Goal: Task Accomplishment & Management: Manage account settings

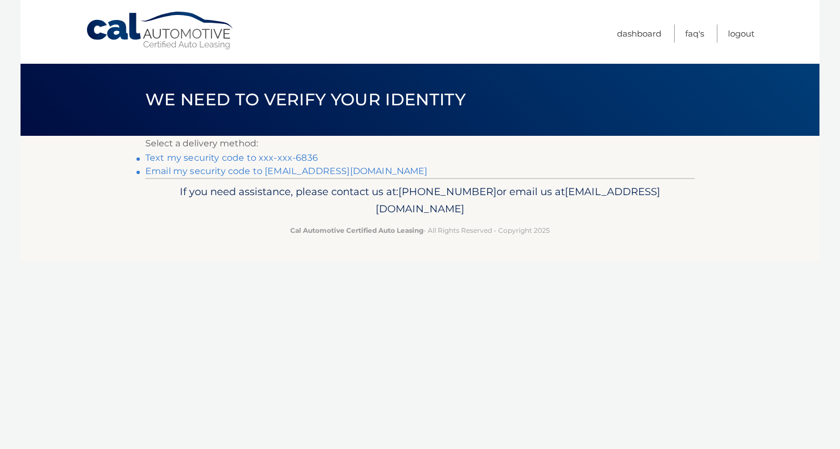
click at [224, 154] on link "Text my security code to xxx-xxx-6836" at bounding box center [231, 158] width 173 height 11
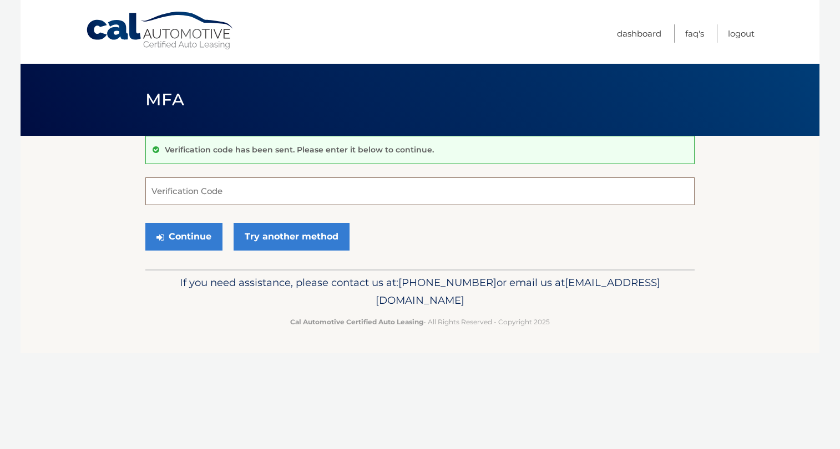
click at [455, 184] on input "Verification Code" at bounding box center [419, 192] width 549 height 28
type input "004545"
click at [145, 223] on button "Continue" at bounding box center [183, 237] width 77 height 28
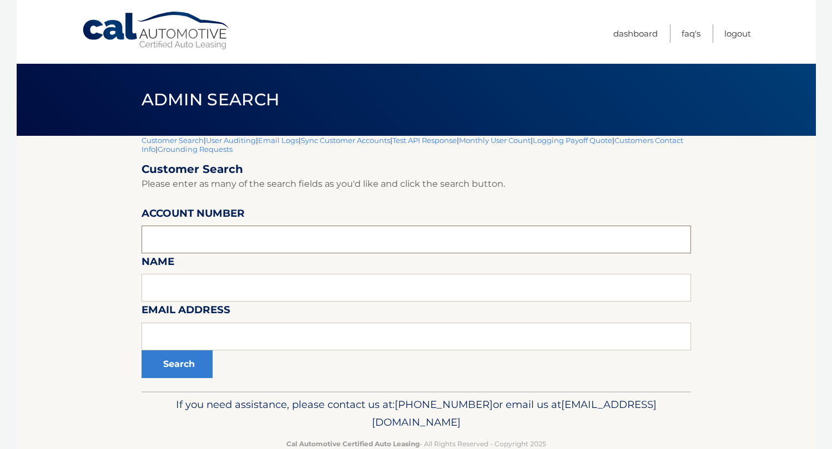
click at [237, 237] on input "text" at bounding box center [415, 240] width 549 height 28
type input "44455512345"
click at [141, 351] on button "Search" at bounding box center [176, 365] width 71 height 28
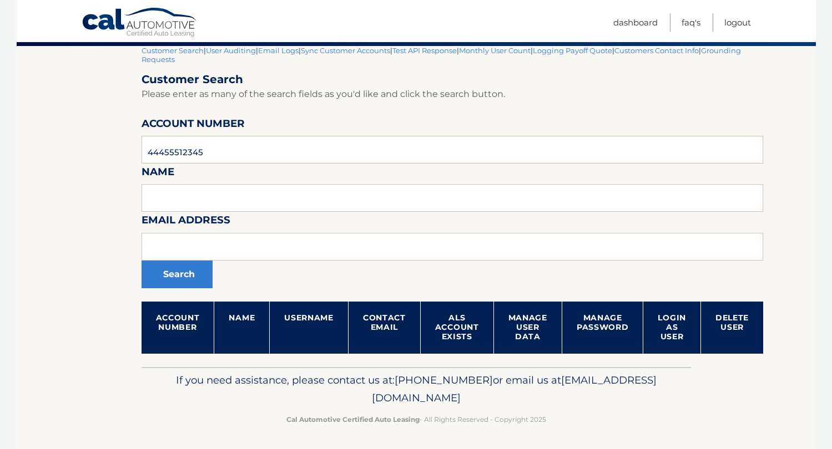
scroll to position [92, 0]
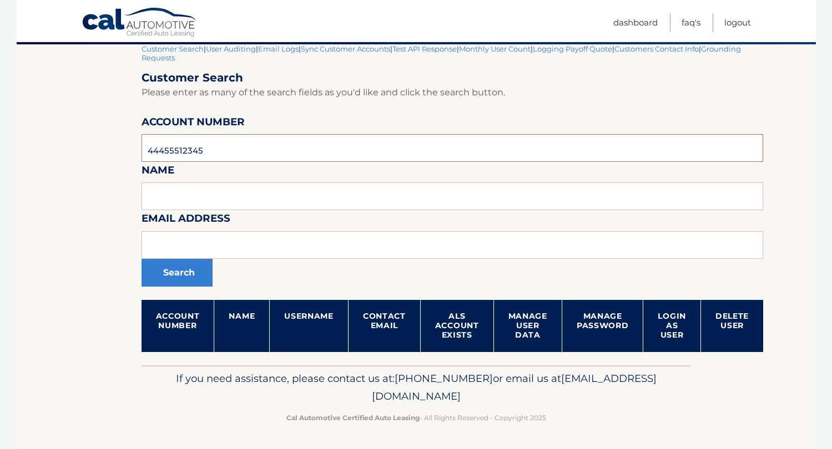
drag, startPoint x: 250, startPoint y: 151, endPoint x: -17, endPoint y: 151, distance: 266.9
click at [0, 151] on html "Cal Automotive Menu Dashboard FAQ's Logout" at bounding box center [416, 132] width 832 height 449
click at [264, 144] on input "44455512345" at bounding box center [452, 148] width 622 height 28
drag, startPoint x: 217, startPoint y: 151, endPoint x: 82, endPoint y: 156, distance: 134.9
click at [82, 156] on section "Customer Search | User Auditing | Email Logs | Sync Customer Accounts | Test AP…" at bounding box center [416, 204] width 799 height 321
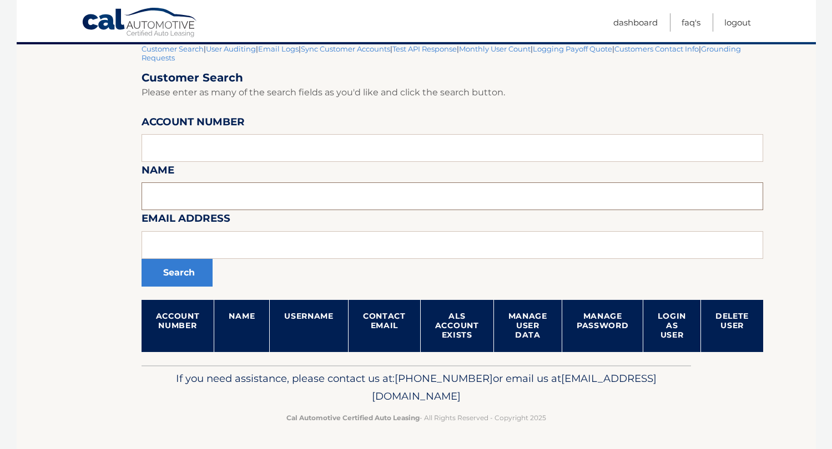
click at [208, 201] on input "text" at bounding box center [452, 197] width 622 height 28
type input "eileen jones"
click at [141, 259] on button "Search" at bounding box center [176, 273] width 71 height 28
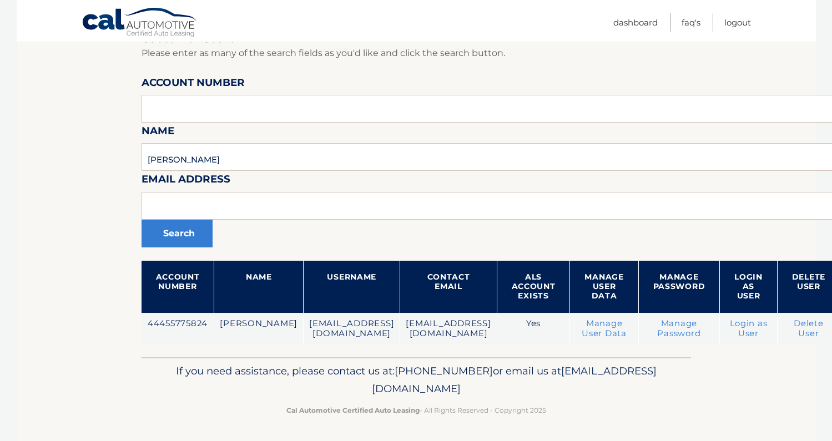
scroll to position [123, 0]
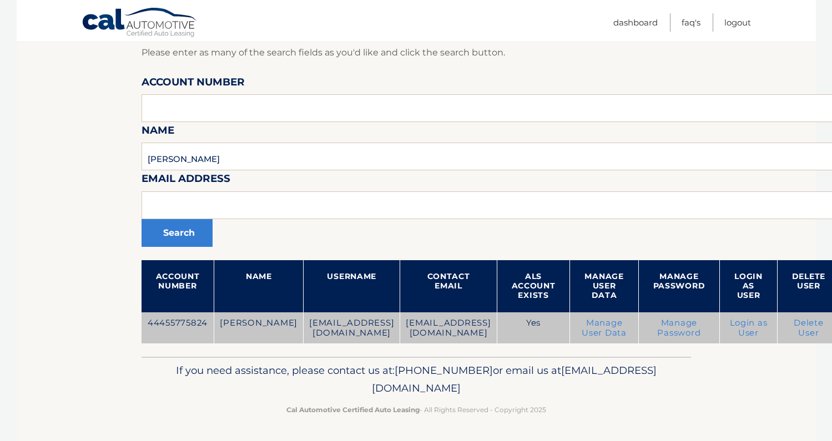
click at [767, 331] on link "Login as User" at bounding box center [749, 328] width 38 height 20
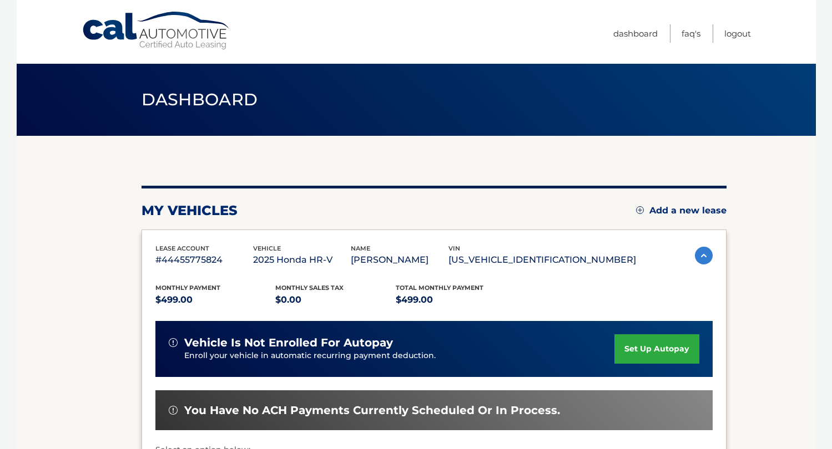
click at [102, 324] on section "my vehicles Add a new lease lease account #44455775824 vehicle 2025 Honda HR-V …" at bounding box center [416, 362] width 799 height 452
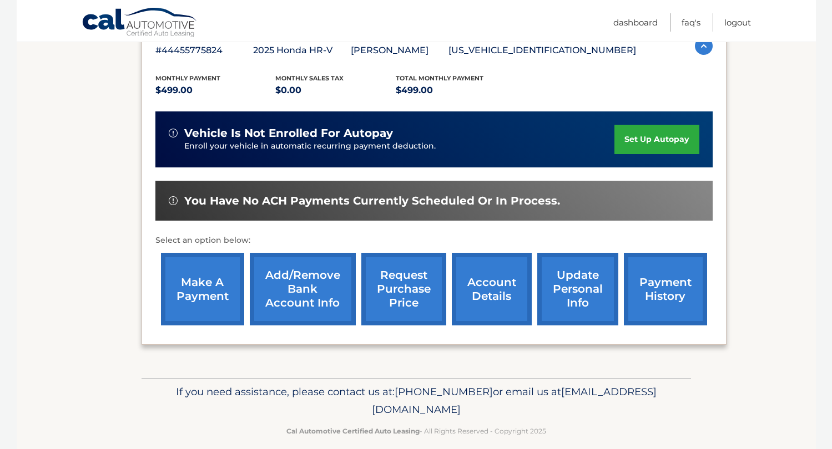
scroll to position [223, 0]
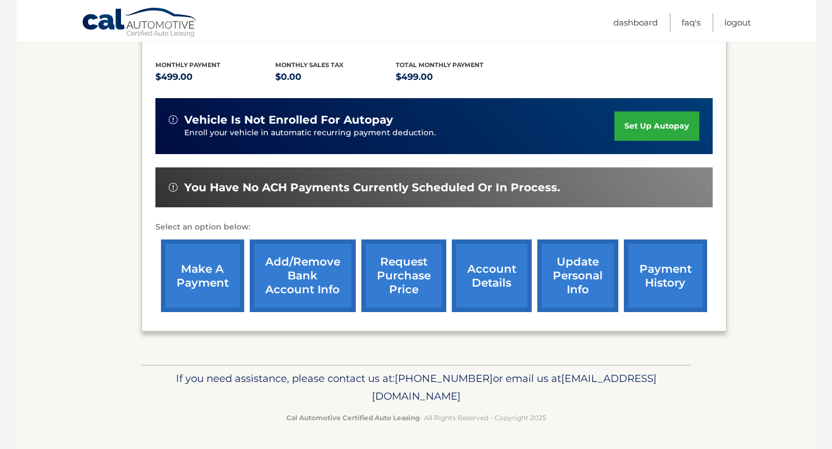
click at [677, 268] on link "payment history" at bounding box center [665, 276] width 83 height 73
click at [568, 285] on link "update personal info" at bounding box center [577, 276] width 81 height 73
click at [484, 284] on link "account details" at bounding box center [492, 276] width 80 height 73
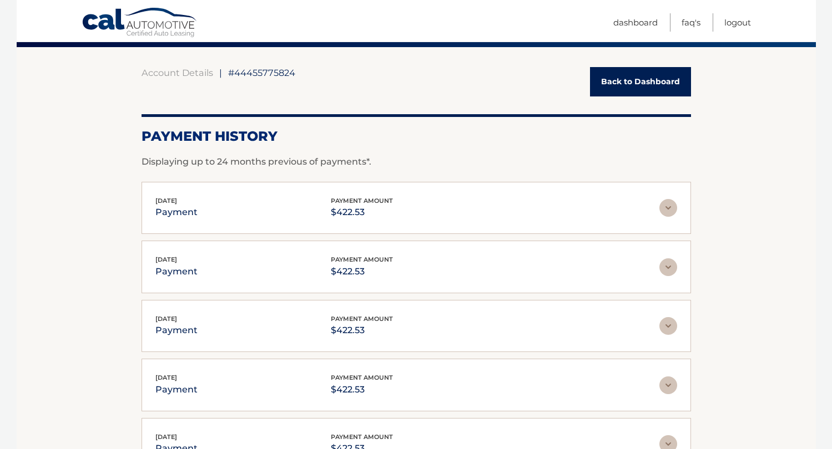
scroll to position [58, 0]
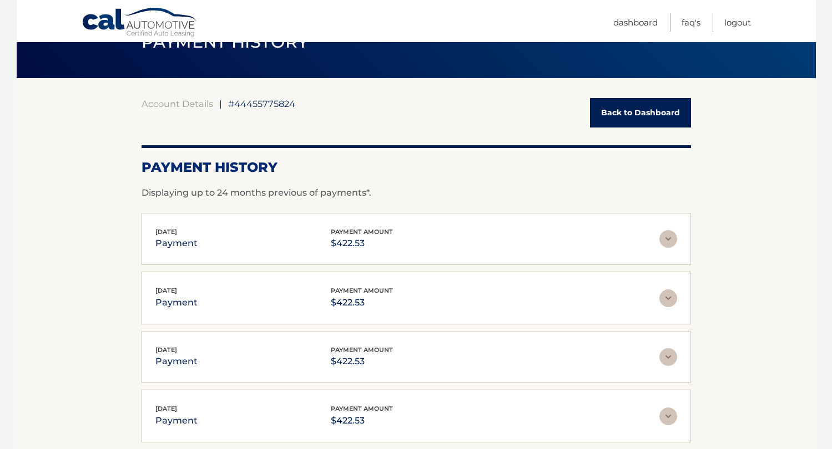
click at [649, 246] on div "[DATE] payment payment amount $422.53" at bounding box center [407, 239] width 504 height 25
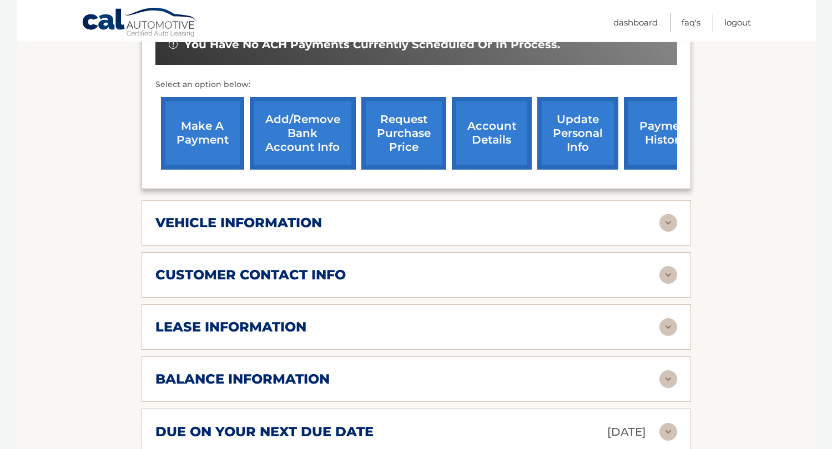
scroll to position [377, 0]
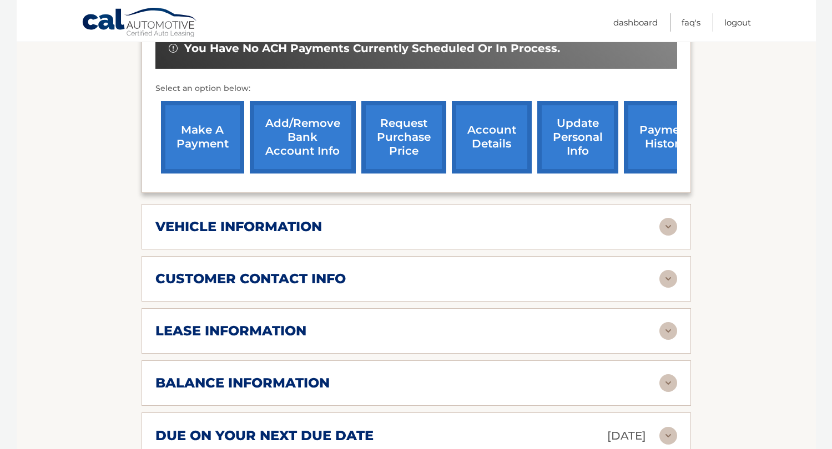
click at [674, 227] on img at bounding box center [668, 227] width 18 height 18
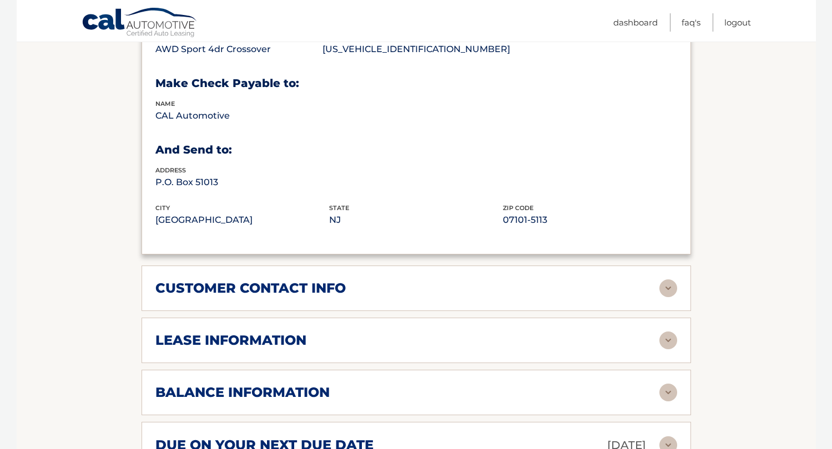
scroll to position [654, 0]
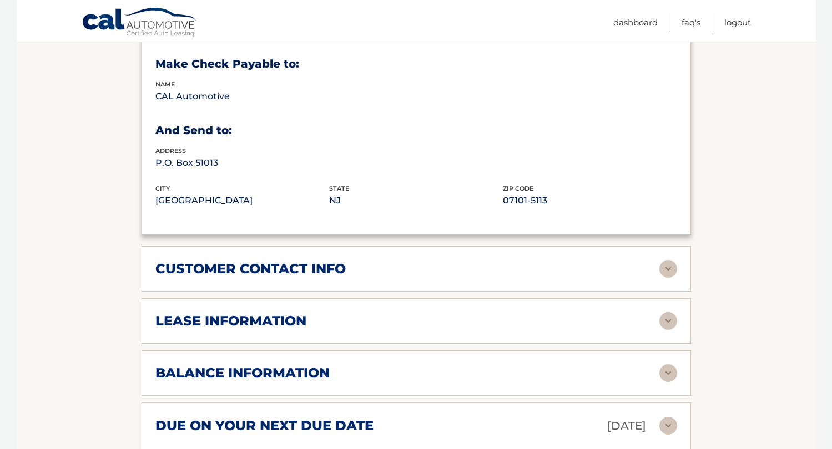
click at [669, 268] on img at bounding box center [668, 269] width 18 height 18
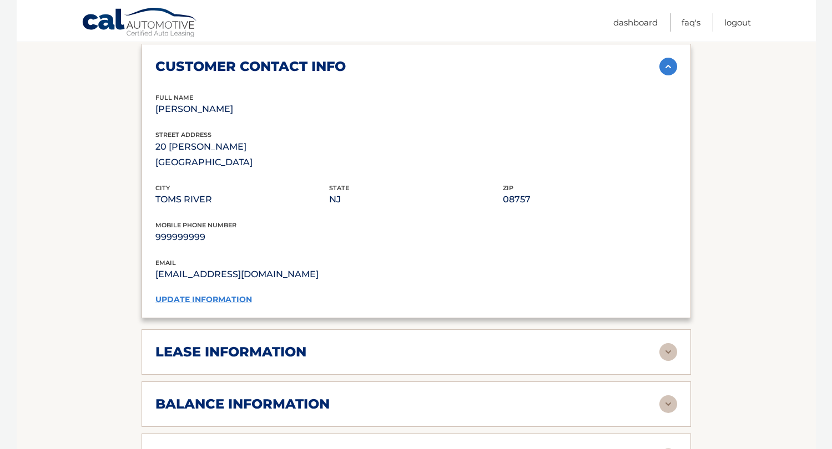
scroll to position [876, 0]
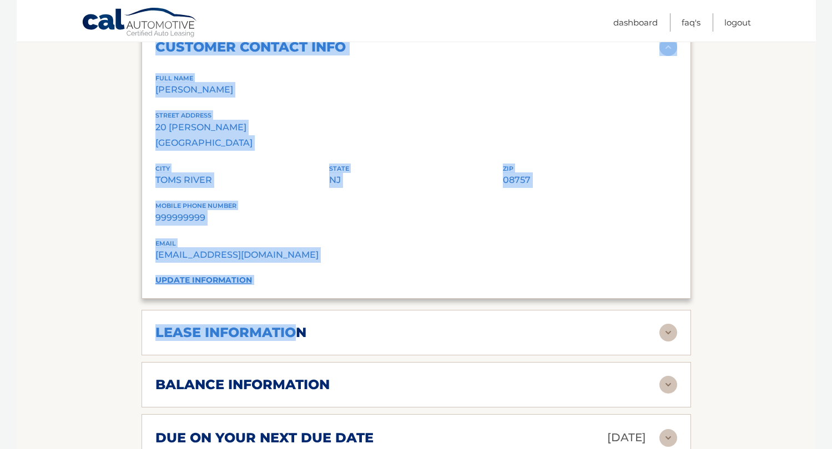
drag, startPoint x: 293, startPoint y: 313, endPoint x: 129, endPoint y: 317, distance: 163.7
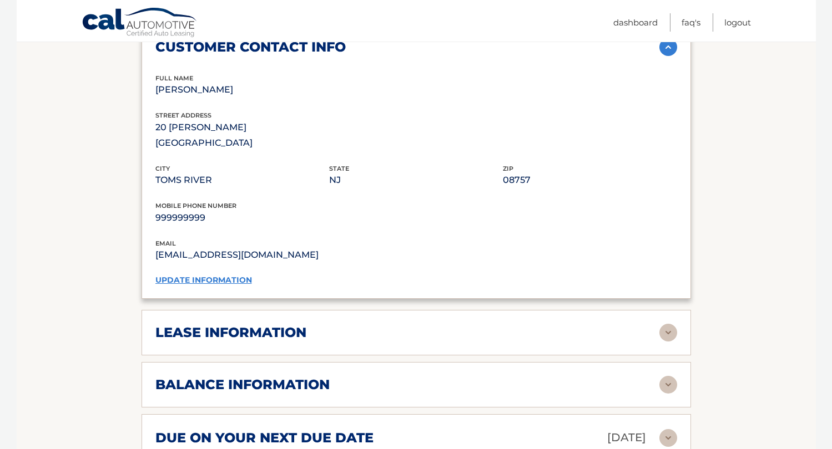
drag, startPoint x: 129, startPoint y: 317, endPoint x: 76, endPoint y: 321, distance: 53.4
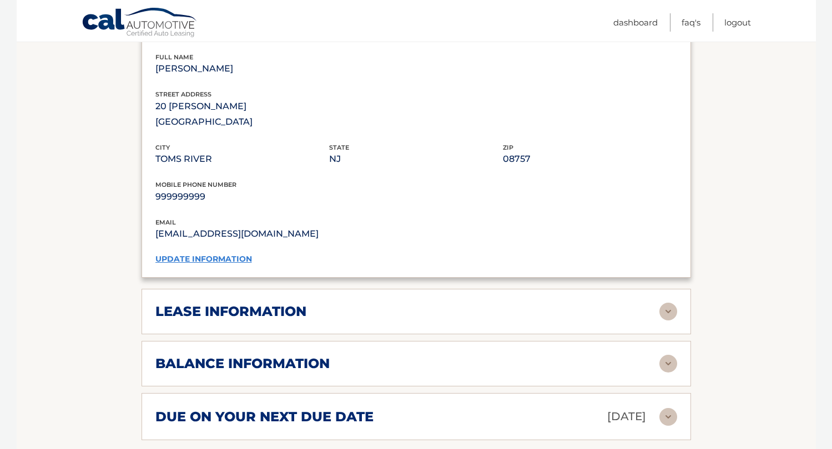
scroll to position [932, 0]
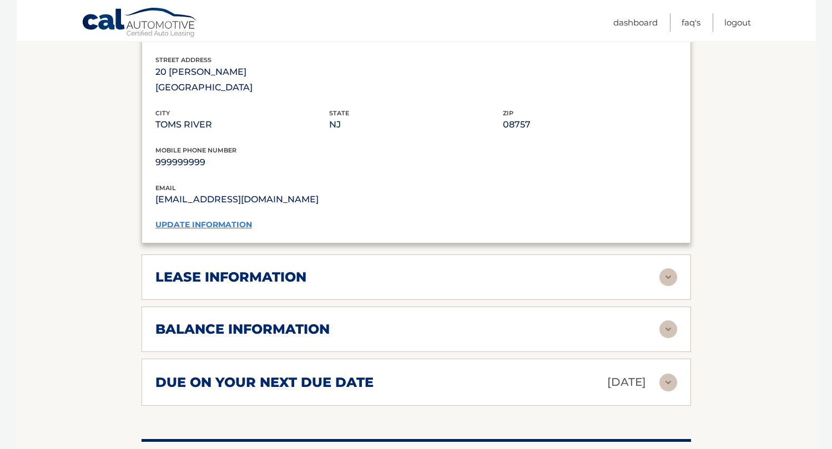
click at [667, 269] on img at bounding box center [668, 278] width 18 height 18
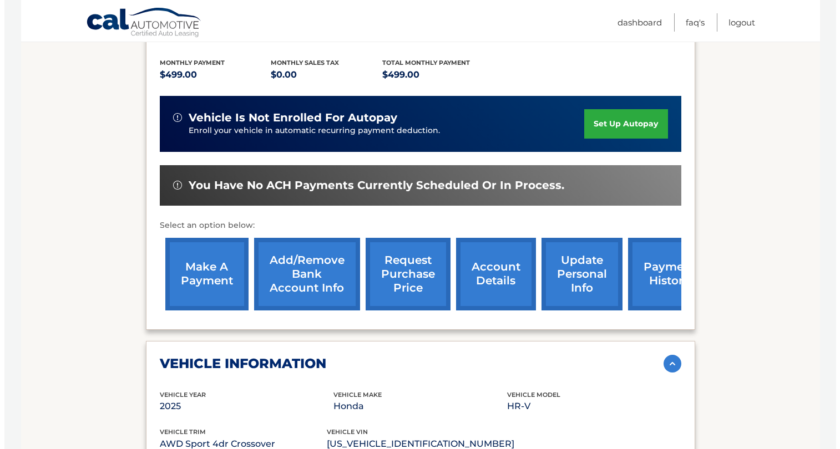
scroll to position [239, 0]
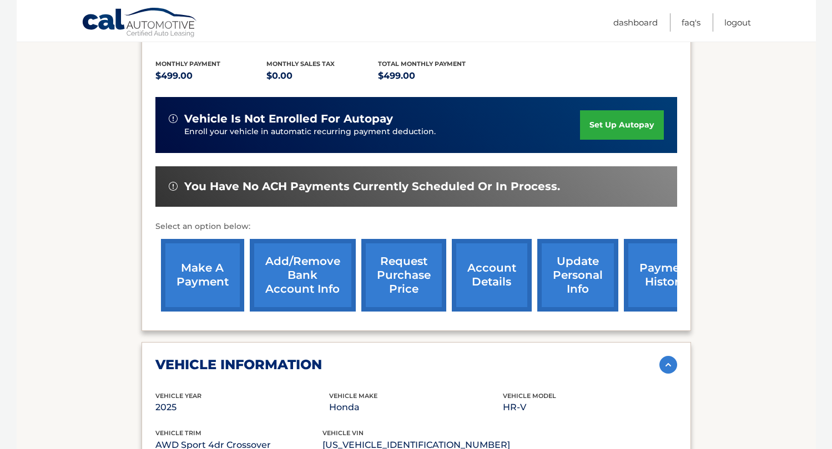
click at [392, 257] on link "request purchase price" at bounding box center [403, 275] width 85 height 73
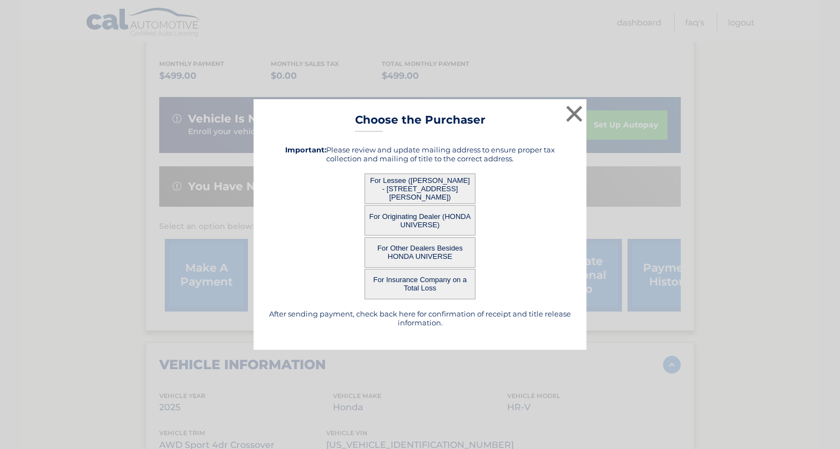
click at [411, 185] on button "For Lessee ([PERSON_NAME] - [STREET_ADDRESS][PERSON_NAME])" at bounding box center [420, 189] width 111 height 31
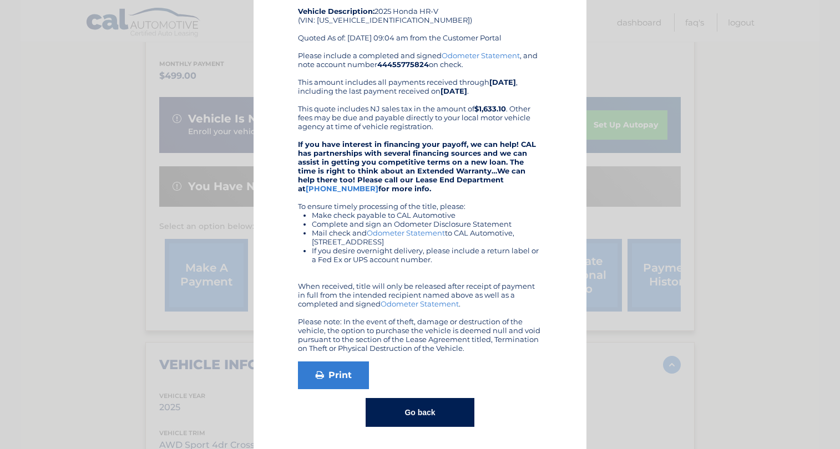
scroll to position [79, 0]
click at [323, 372] on link "Print" at bounding box center [333, 375] width 71 height 28
click at [412, 409] on button "Go back" at bounding box center [420, 412] width 108 height 29
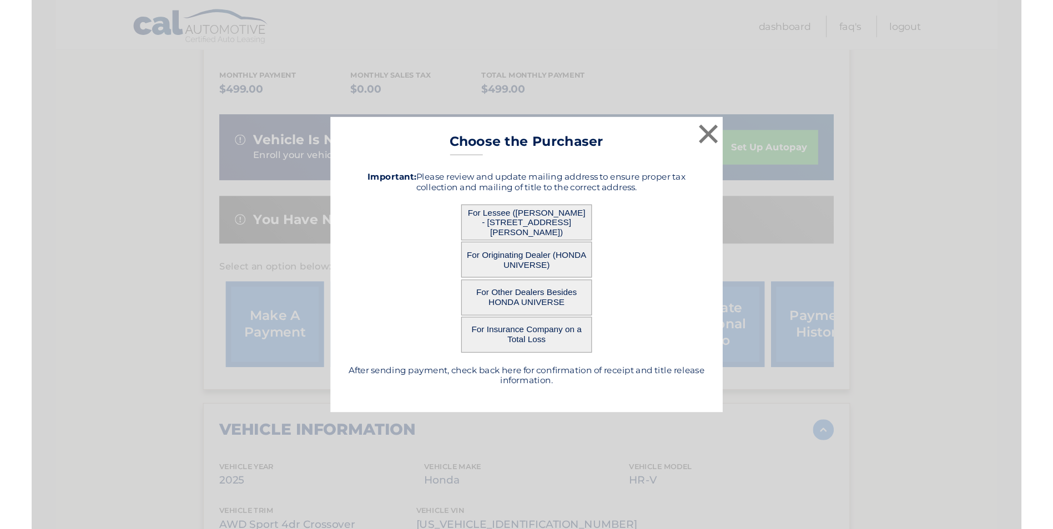
scroll to position [0, 0]
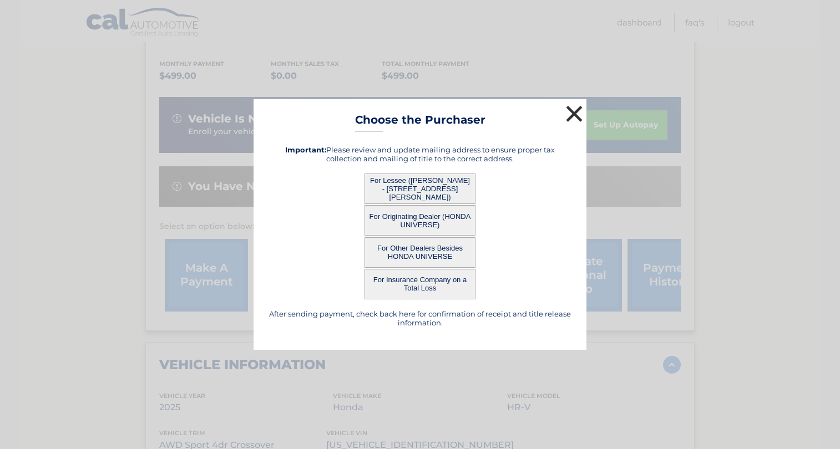
click at [576, 114] on button "×" at bounding box center [574, 114] width 22 height 22
